Goal: Find specific page/section: Find specific page/section

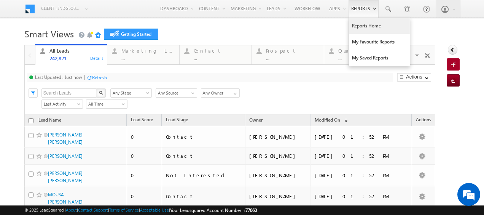
click at [366, 27] on link "Reports Home" at bounding box center [379, 26] width 61 height 16
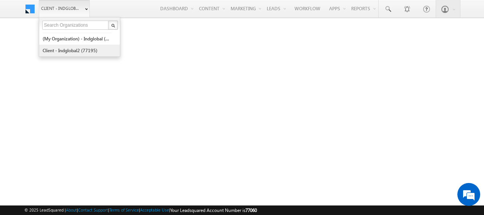
click at [80, 51] on link "Client - indglobal2 (77195)" at bounding box center [77, 51] width 70 height 12
